Goal: Information Seeking & Learning: Check status

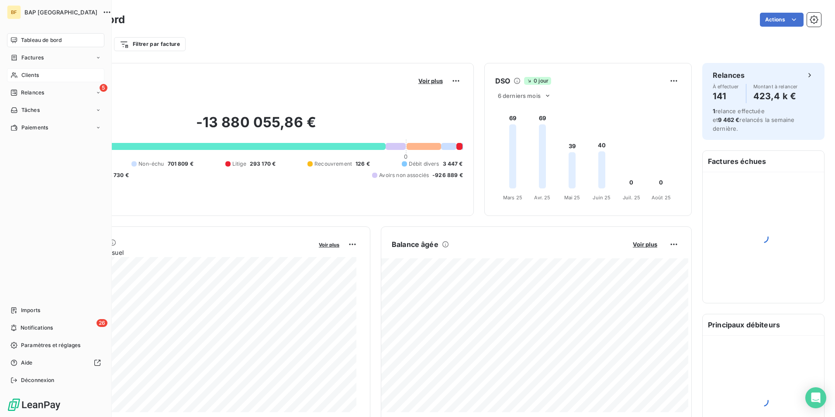
click at [17, 73] on icon at bounding box center [13, 75] width 7 height 7
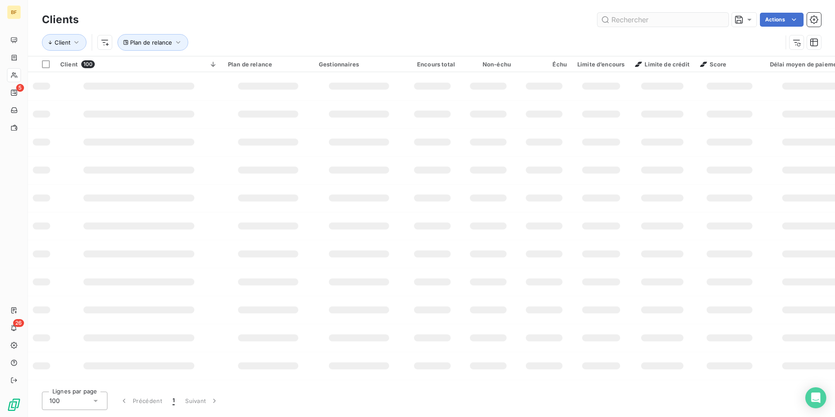
click at [675, 23] on input "text" at bounding box center [663, 20] width 131 height 14
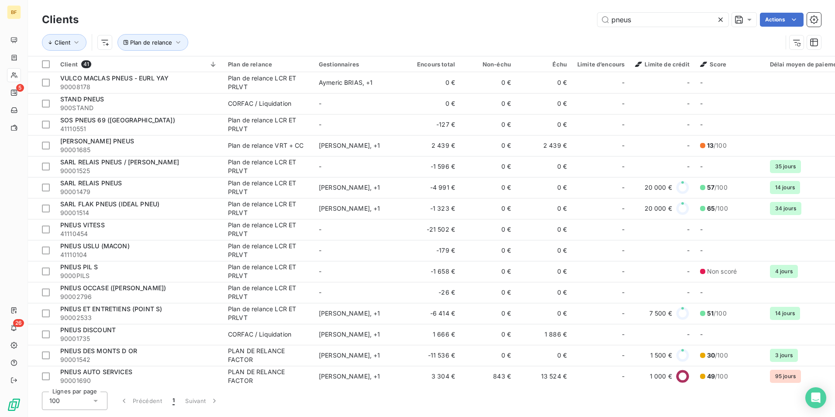
click at [646, 28] on div "Clients pneus Actions" at bounding box center [431, 19] width 779 height 18
click at [643, 25] on input "pneus" at bounding box center [663, 20] width 131 height 14
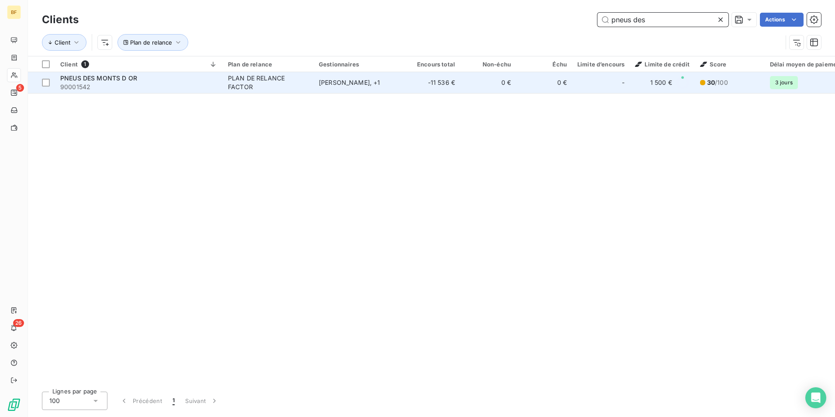
type input "pneus des"
click at [321, 86] on div "[PERSON_NAME] , + 1" at bounding box center [359, 82] width 80 height 9
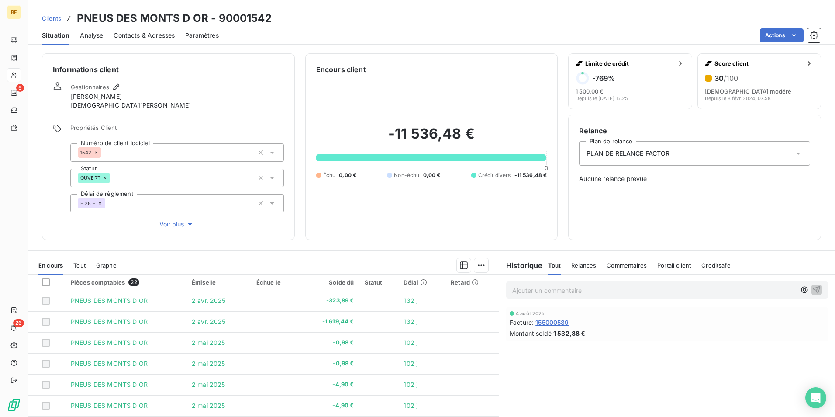
click at [172, 33] on span "Contacts & Adresses" at bounding box center [144, 35] width 61 height 9
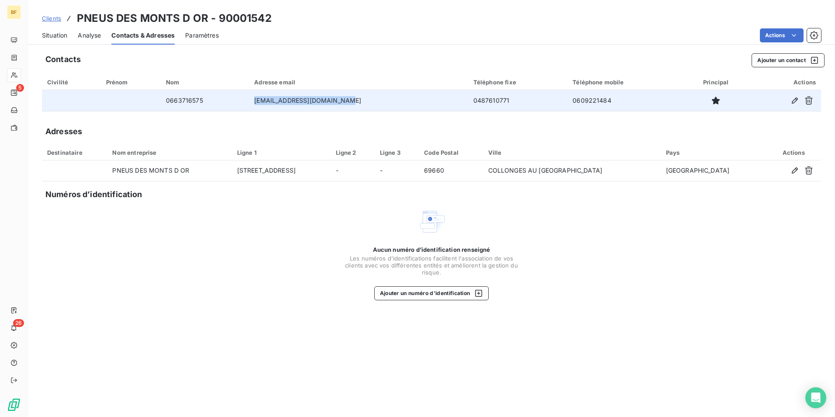
drag, startPoint x: 373, startPoint y: 99, endPoint x: 257, endPoint y: 107, distance: 116.5
click at [257, 107] on td "[EMAIL_ADDRESS][DOMAIN_NAME]" at bounding box center [358, 100] width 219 height 21
copy td "[EMAIL_ADDRESS][DOMAIN_NAME]"
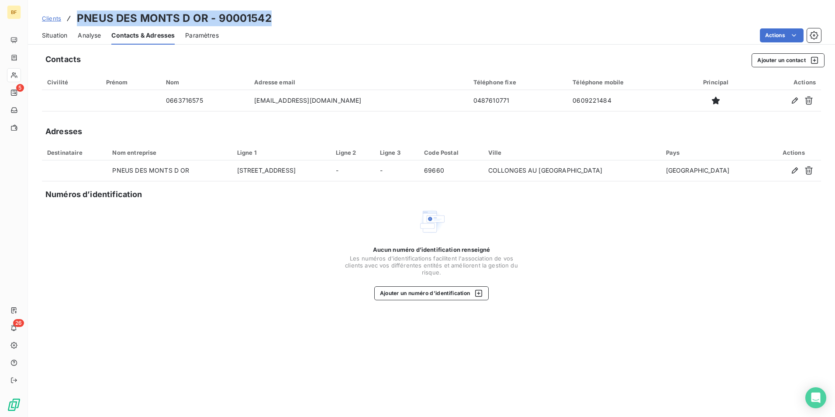
drag, startPoint x: 148, startPoint y: 7, endPoint x: 79, endPoint y: 12, distance: 68.8
click at [79, 12] on div "Clients PNEUS DES MONTS D OR - 90001542 Situation Analyse Contacts & Adresses P…" at bounding box center [431, 22] width 807 height 45
copy h3 "PNEUS DES MONTS D OR - 90001542"
click at [58, 38] on span "Situation" at bounding box center [54, 35] width 25 height 9
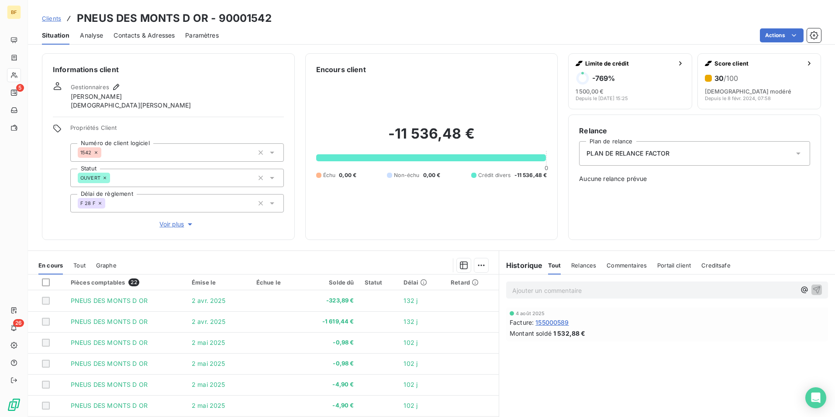
click at [250, 97] on div "Gestionnaires [PERSON_NAME] [PERSON_NAME]" at bounding box center [168, 96] width 231 height 28
click at [498, 66] on div "Encours client" at bounding box center [431, 69] width 231 height 10
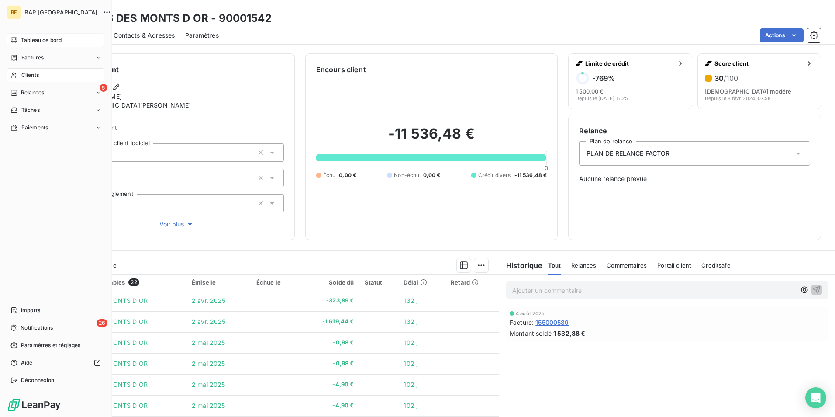
click at [19, 37] on div "Tableau de bord" at bounding box center [55, 40] width 97 height 14
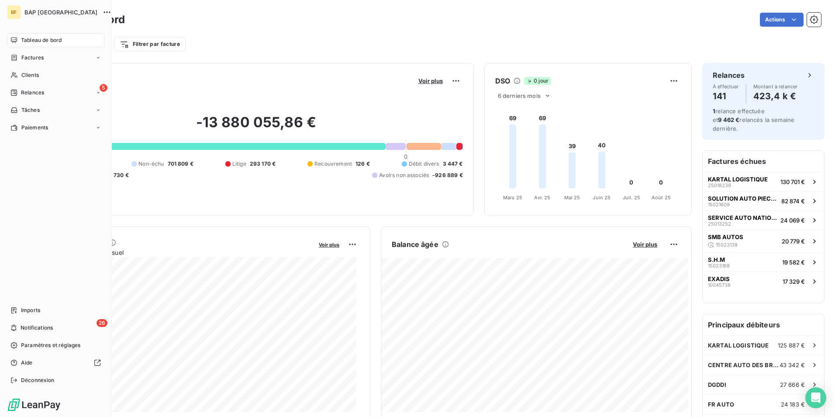
click at [17, 40] on icon at bounding box center [14, 40] width 6 height 6
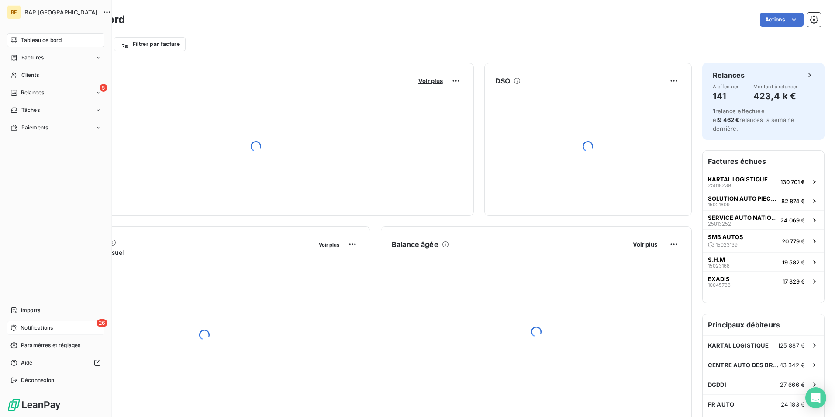
click at [29, 327] on span "Notifications" at bounding box center [37, 328] width 32 height 8
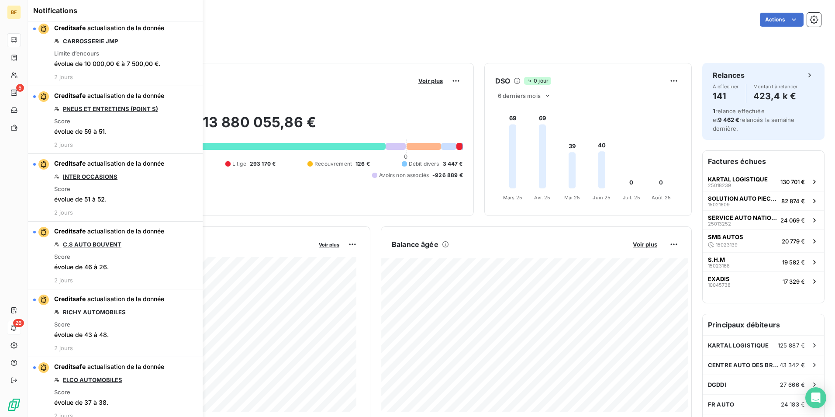
scroll to position [131, 0]
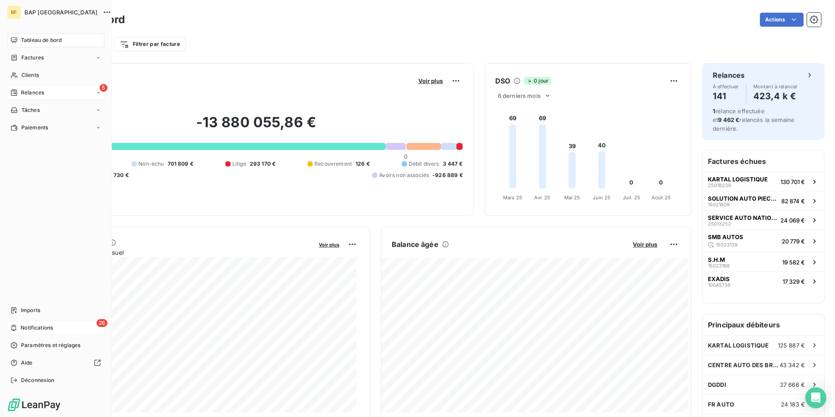
click at [19, 92] on div "Relances" at bounding box center [27, 93] width 34 height 8
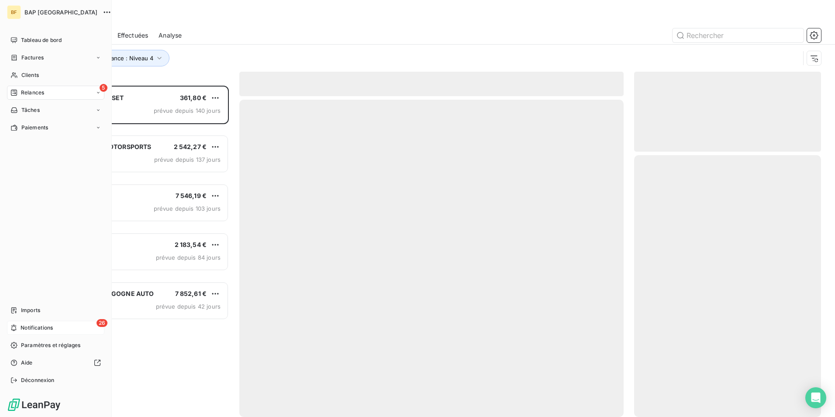
scroll to position [325, 180]
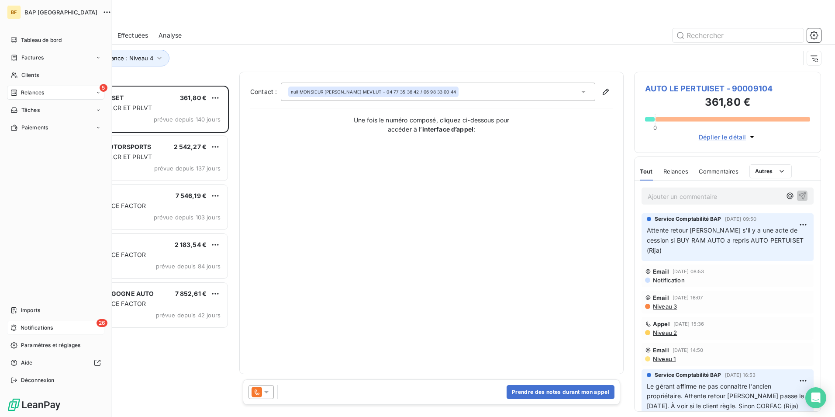
click at [47, 328] on span "Notifications" at bounding box center [37, 328] width 32 height 8
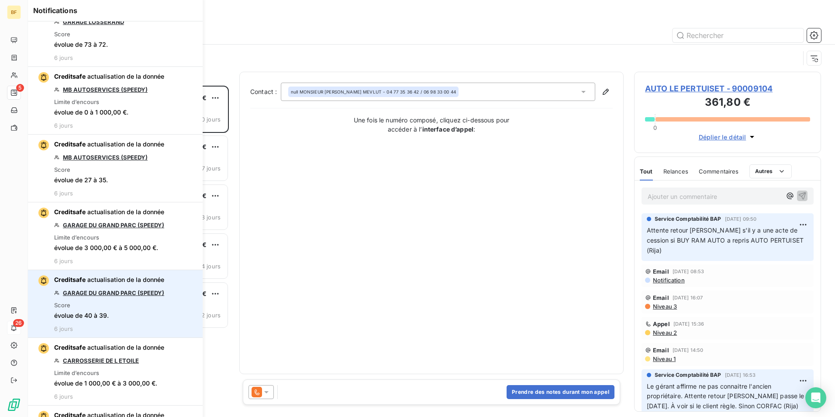
scroll to position [2228, 0]
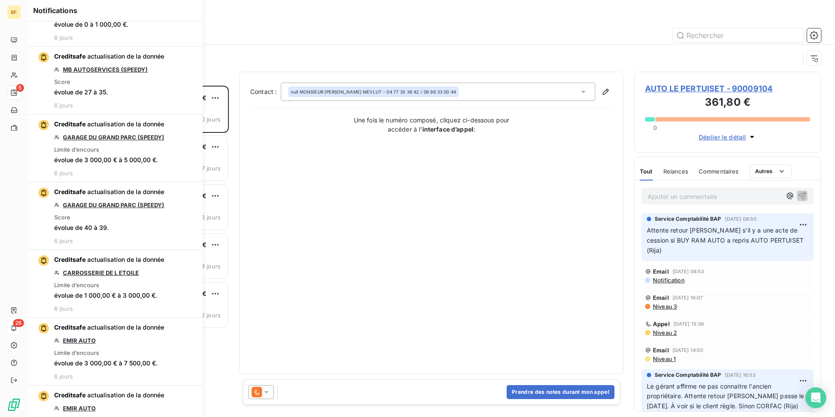
click at [258, 21] on div "Relances" at bounding box center [431, 18] width 807 height 16
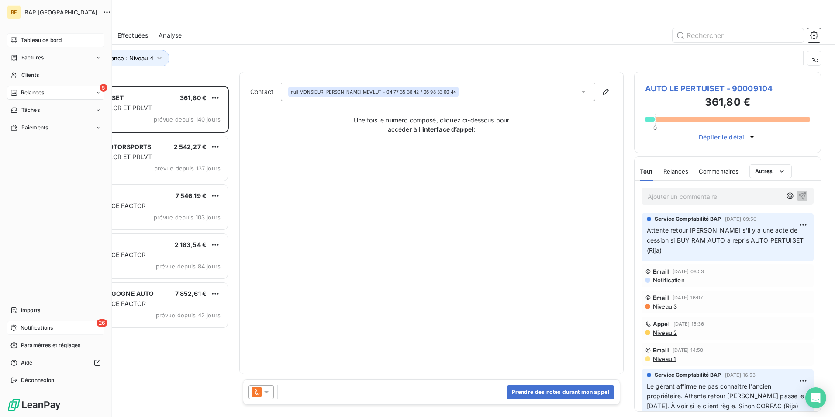
click at [21, 37] on div "Tableau de bord" at bounding box center [55, 40] width 97 height 14
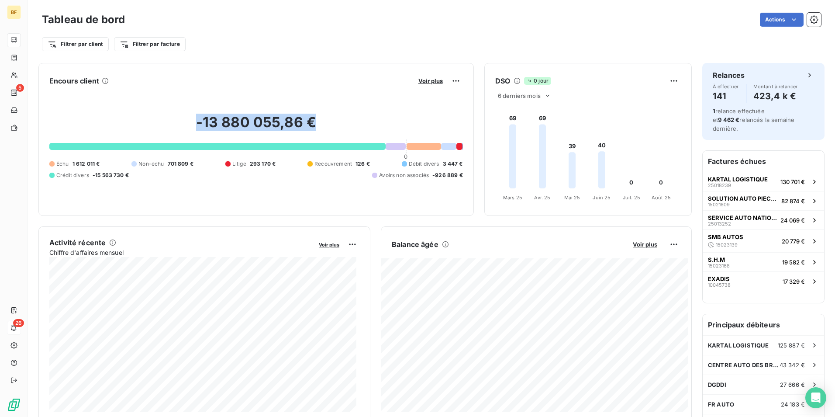
drag, startPoint x: 224, startPoint y: 122, endPoint x: 312, endPoint y: 117, distance: 88.4
click at [312, 117] on h2 "-13 880 055,86 €" at bounding box center [256, 127] width 414 height 26
click at [109, 65] on div "Encours client Voir plus -13 880 055,86 € 0 Échu 1 612 011 € Non-échu 701 809 €…" at bounding box center [255, 139] width 435 height 153
click at [248, 9] on div "Tableau de bord Actions Filtrer par client Filtrer par facture" at bounding box center [431, 29] width 807 height 58
